Goal: Task Accomplishment & Management: Manage account settings

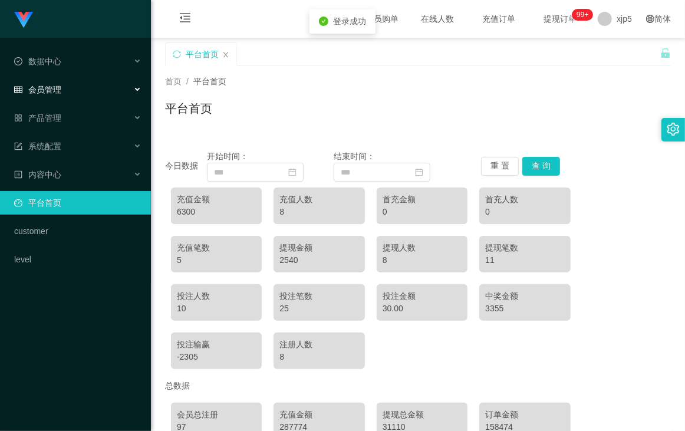
click at [47, 88] on span "会员管理" at bounding box center [37, 89] width 47 height 9
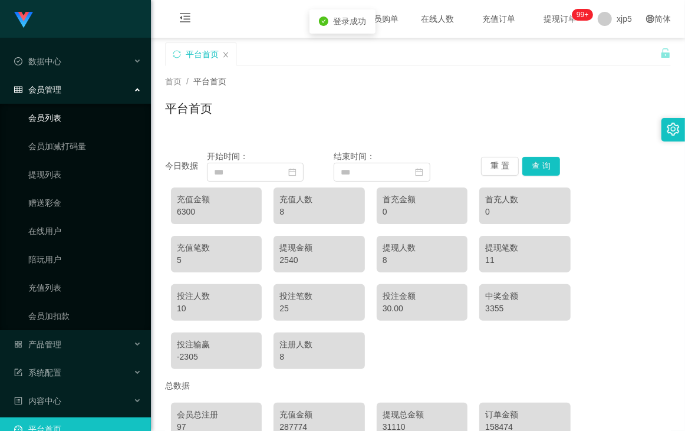
click at [72, 118] on link "会员列表" at bounding box center [84, 118] width 113 height 24
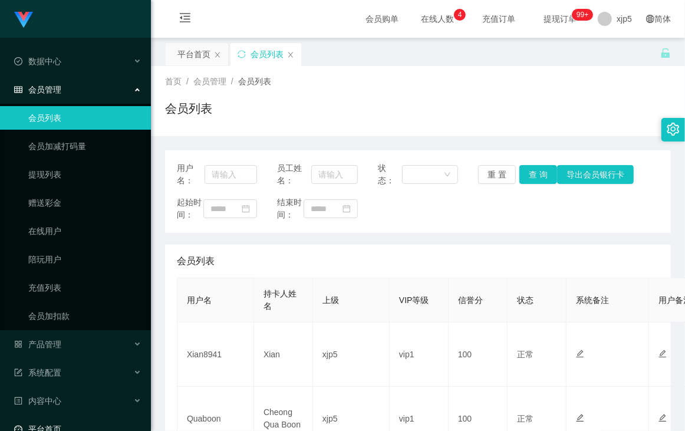
scroll to position [78, 0]
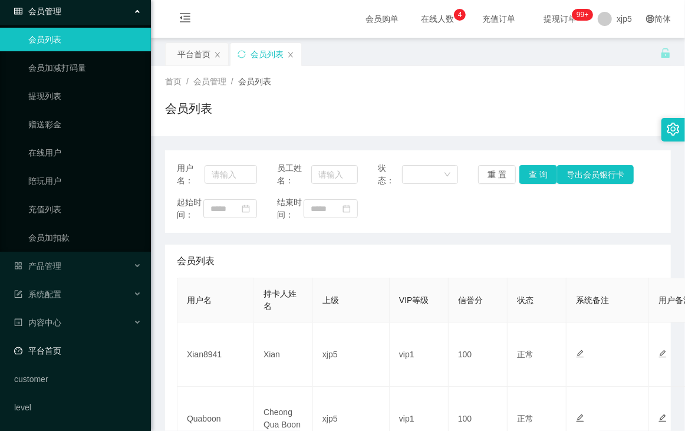
click at [78, 362] on link "平台首页" at bounding box center [77, 351] width 127 height 24
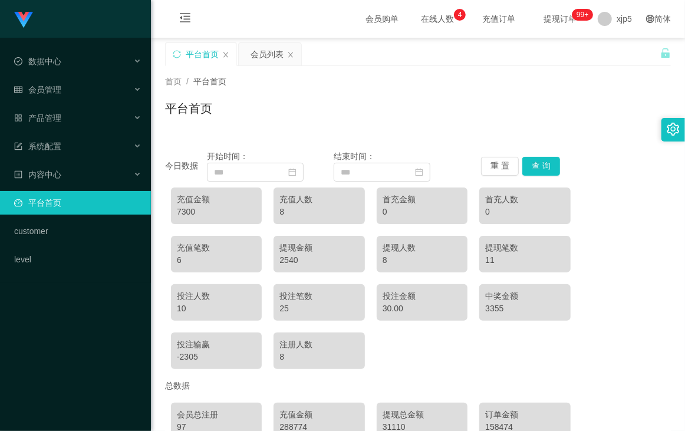
scroll to position [117, 0]
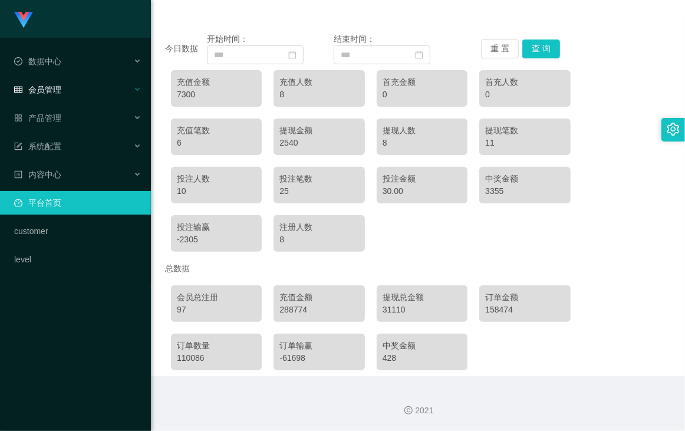
click at [80, 91] on div "会员管理" at bounding box center [75, 90] width 151 height 24
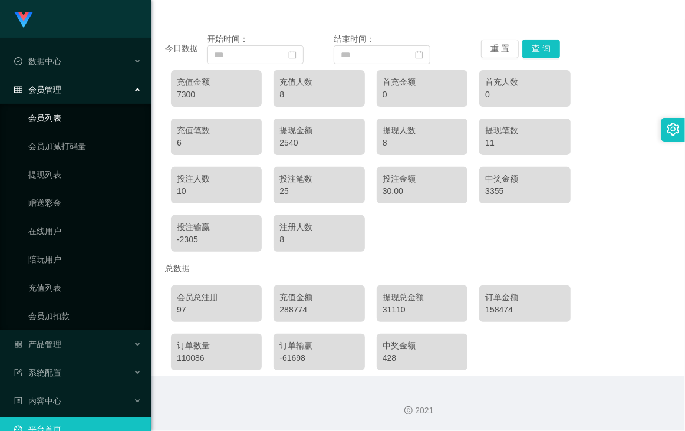
click at [71, 118] on link "会员列表" at bounding box center [84, 118] width 113 height 24
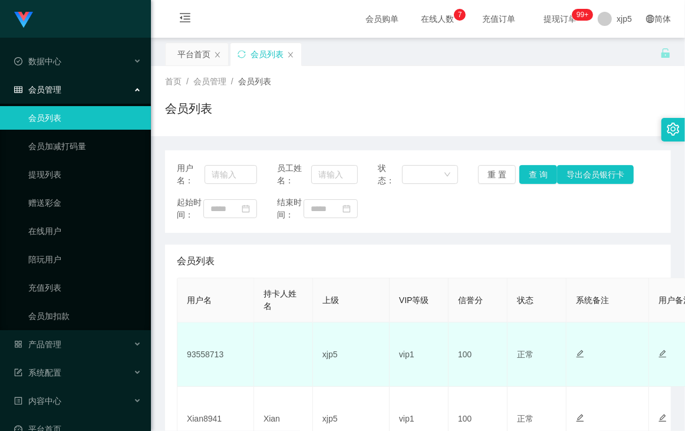
click at [192, 365] on td "93558713" at bounding box center [216, 355] width 77 height 64
copy td "93558713"
